Goal: Communication & Community: Connect with others

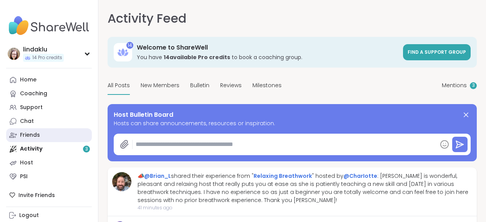
type textarea "*"
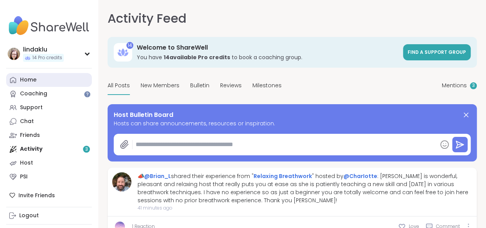
click at [43, 81] on link "Home" at bounding box center [49, 80] width 86 height 14
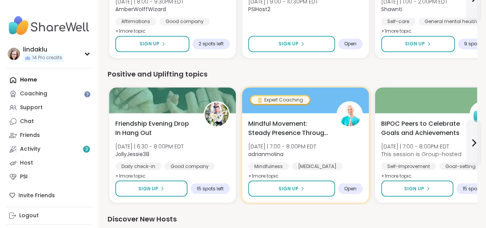
scroll to position [576, 0]
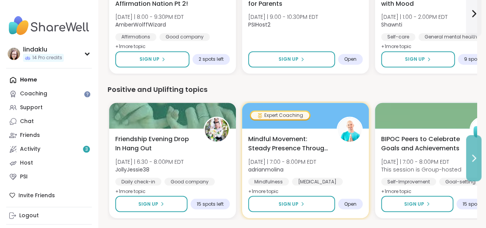
click at [473, 157] on icon at bounding box center [473, 157] width 9 height 9
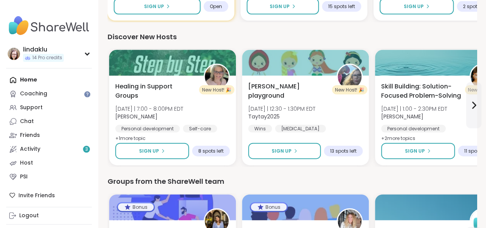
scroll to position [807, 0]
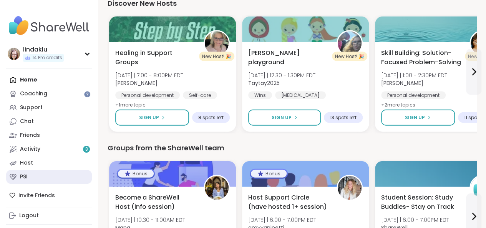
click at [27, 178] on div "PSI" at bounding box center [24, 177] width 8 height 8
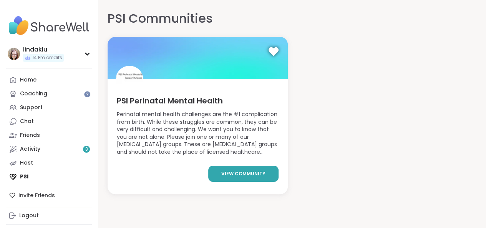
click at [208, 182] on link "view community" at bounding box center [243, 174] width 70 height 16
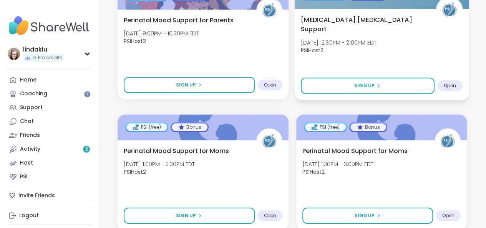
scroll to position [1268, 0]
